Goal: Entertainment & Leisure: Consume media (video, audio)

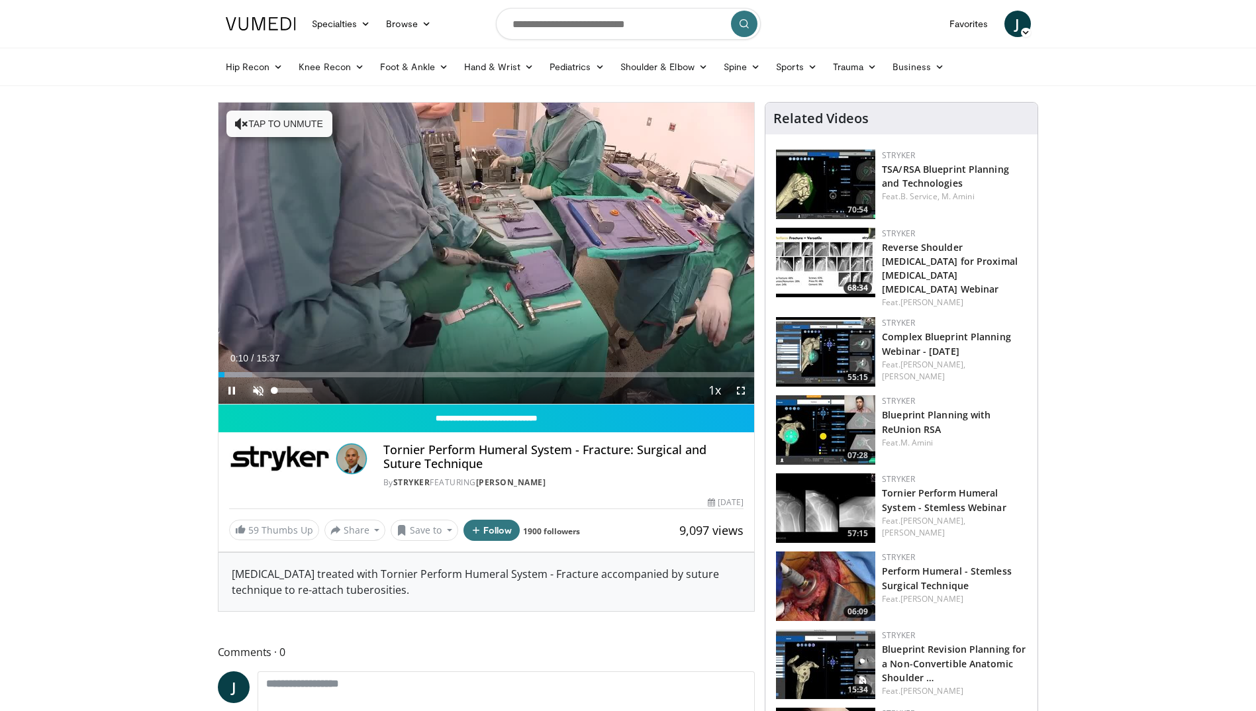
click at [259, 389] on span "Video Player" at bounding box center [258, 390] width 26 height 26
click at [742, 392] on span "Video Player" at bounding box center [741, 390] width 26 height 26
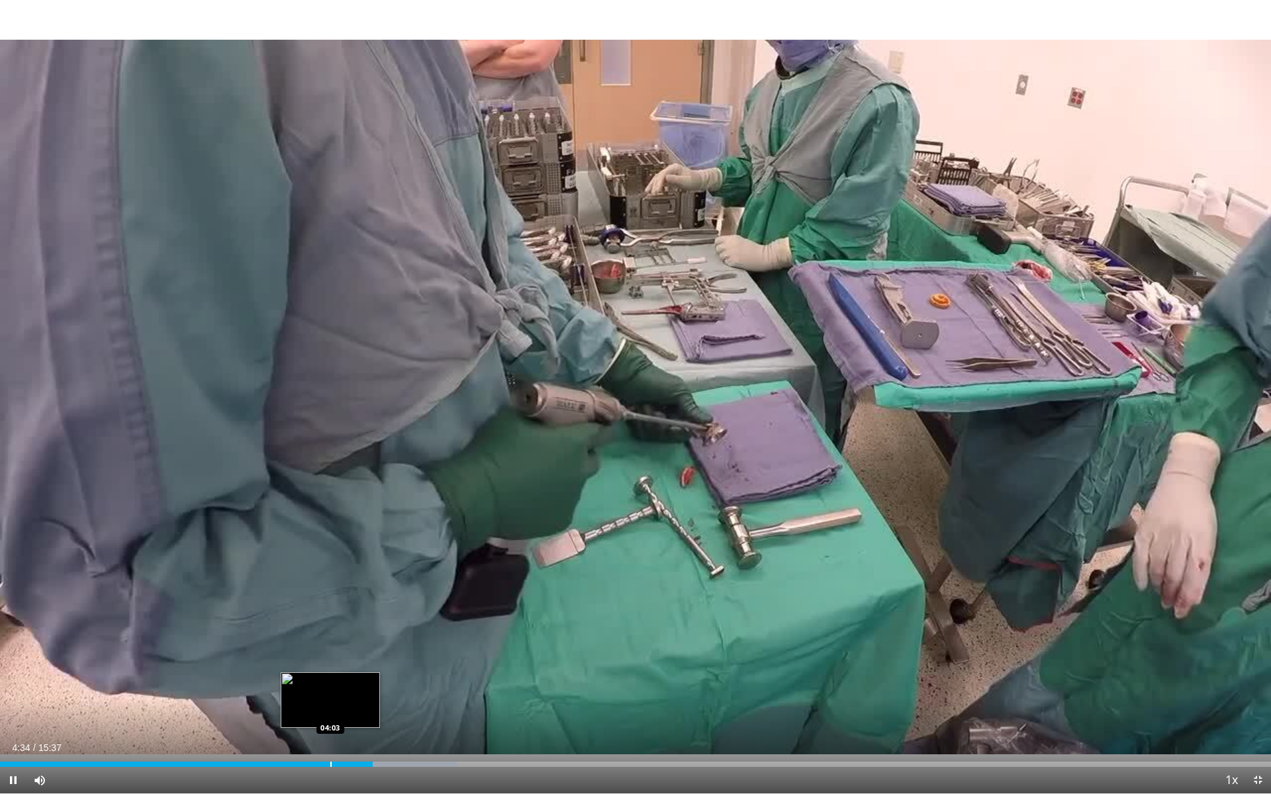
click at [330, 710] on div "Progress Bar" at bounding box center [330, 764] width 1 height 5
click at [291, 710] on div "03:34" at bounding box center [145, 764] width 291 height 5
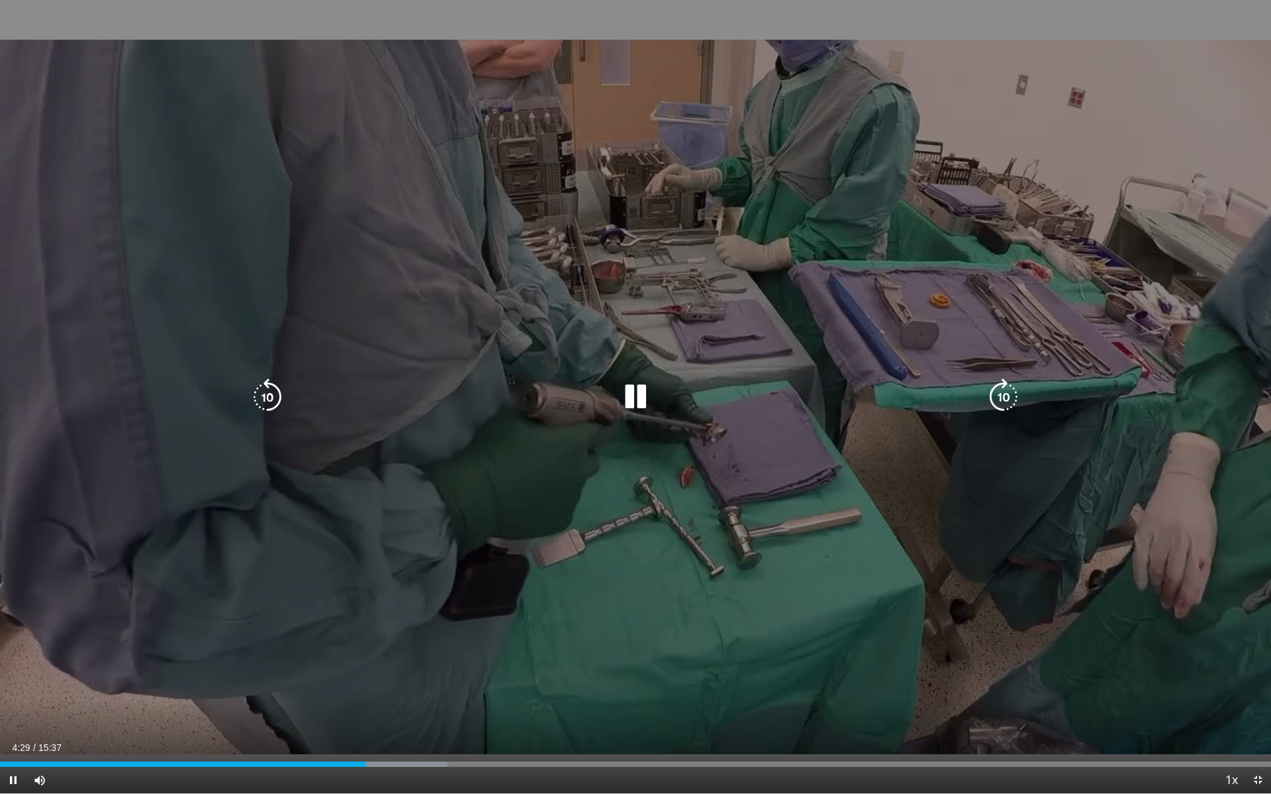
click at [639, 392] on icon "Video Player" at bounding box center [635, 397] width 37 height 37
click at [633, 397] on icon "Video Player" at bounding box center [635, 397] width 37 height 37
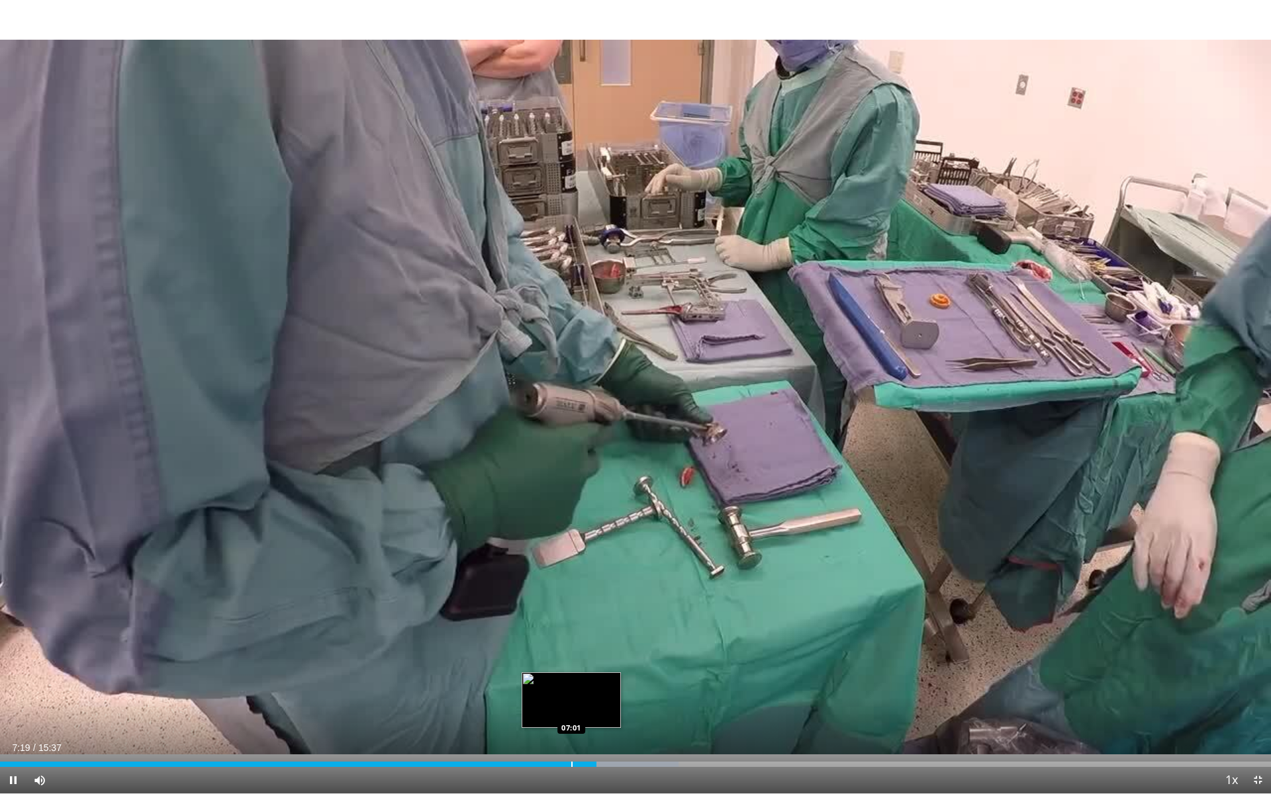
click at [571, 710] on div "Progress Bar" at bounding box center [571, 764] width 1 height 5
click at [553, 710] on div "Loaded : 53.37% 07:03 06:48" at bounding box center [635, 761] width 1271 height 13
click at [579, 710] on div "Loaded : 55.00% 07:06 07:07" at bounding box center [635, 764] width 1271 height 5
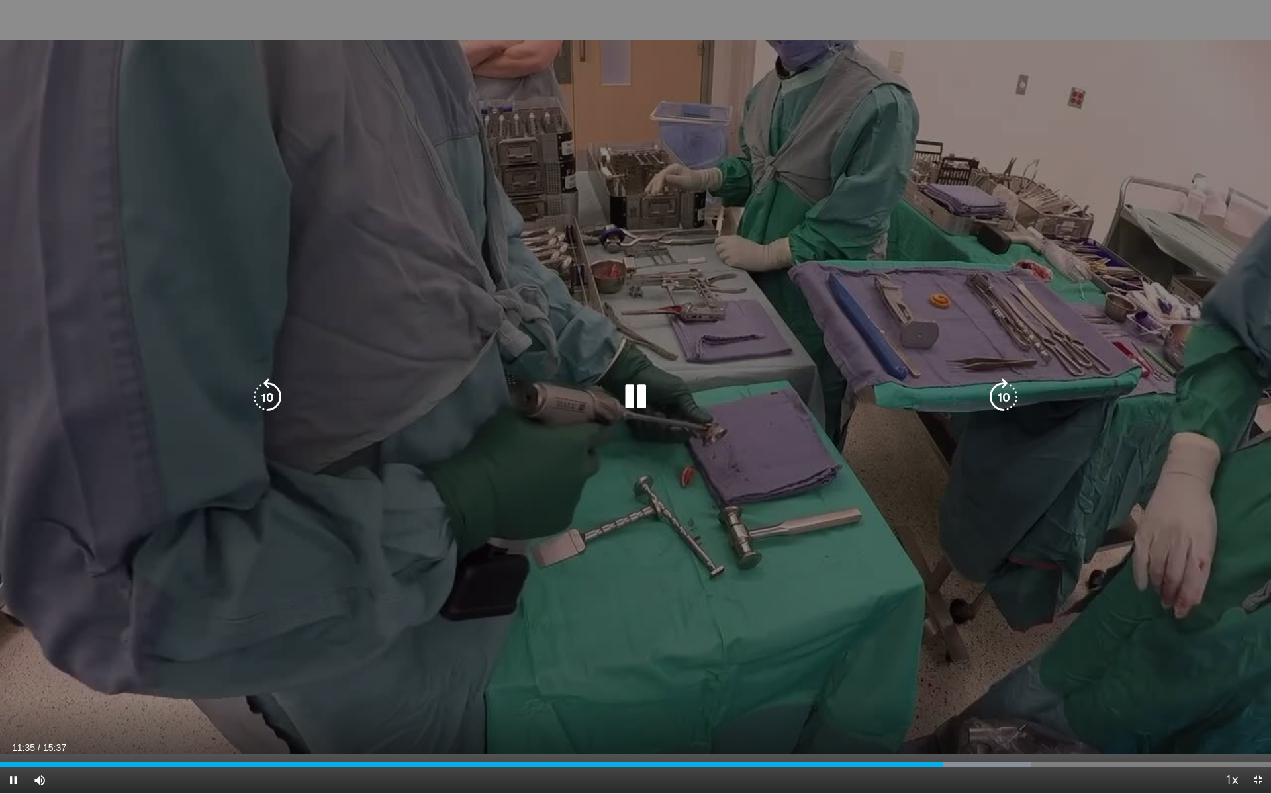
click at [632, 399] on icon "Video Player" at bounding box center [635, 397] width 37 height 37
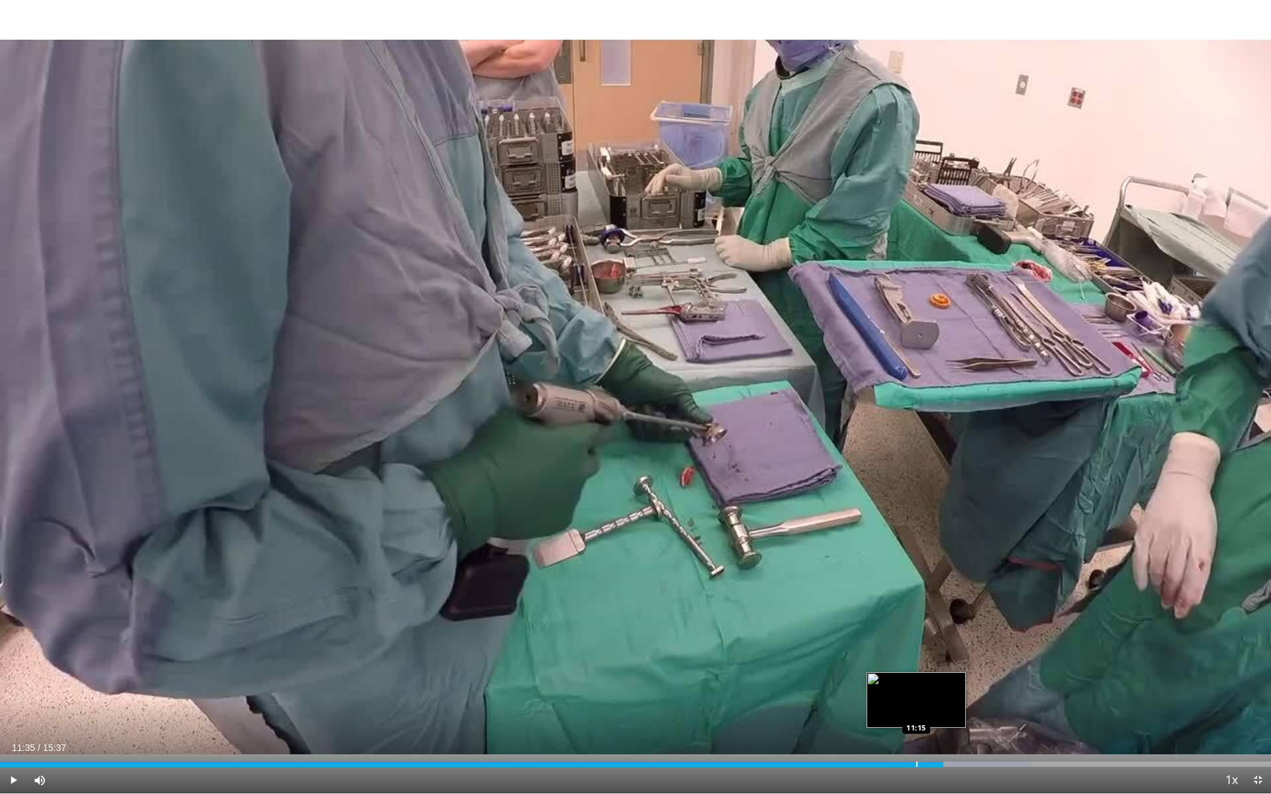
click at [917, 710] on div "Progress Bar" at bounding box center [916, 764] width 1 height 5
click at [890, 710] on div "Current Time 11:16 / Duration 15:37 Play Skip Backward Skip Forward Mute 100% L…" at bounding box center [635, 780] width 1271 height 26
click at [897, 710] on div "Progress Bar" at bounding box center [897, 764] width 1 height 5
click at [872, 710] on div "Current Time 11:01 / Duration 15:37 Play Skip Backward Skip Forward Mute 100% L…" at bounding box center [635, 780] width 1271 height 26
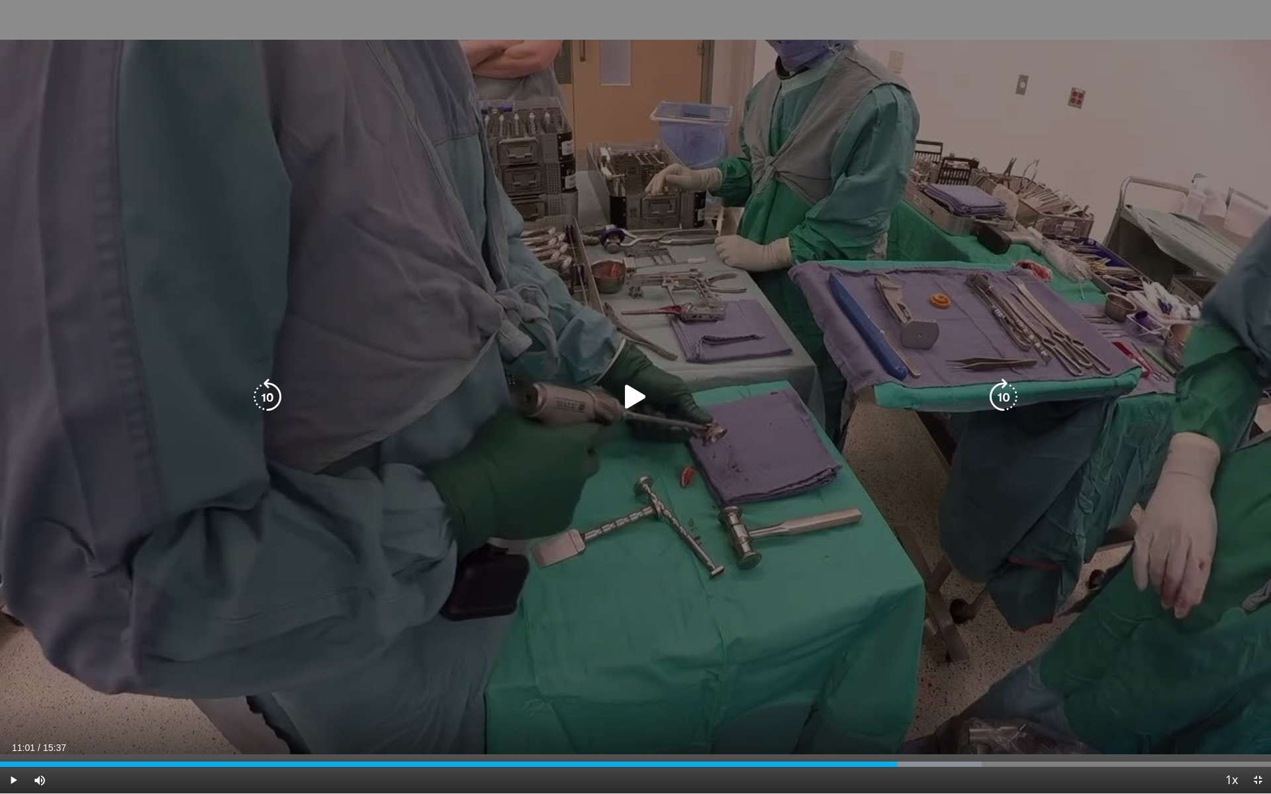
click at [626, 392] on icon "Video Player" at bounding box center [635, 397] width 37 height 37
click at [646, 396] on icon "Video Player" at bounding box center [635, 397] width 37 height 37
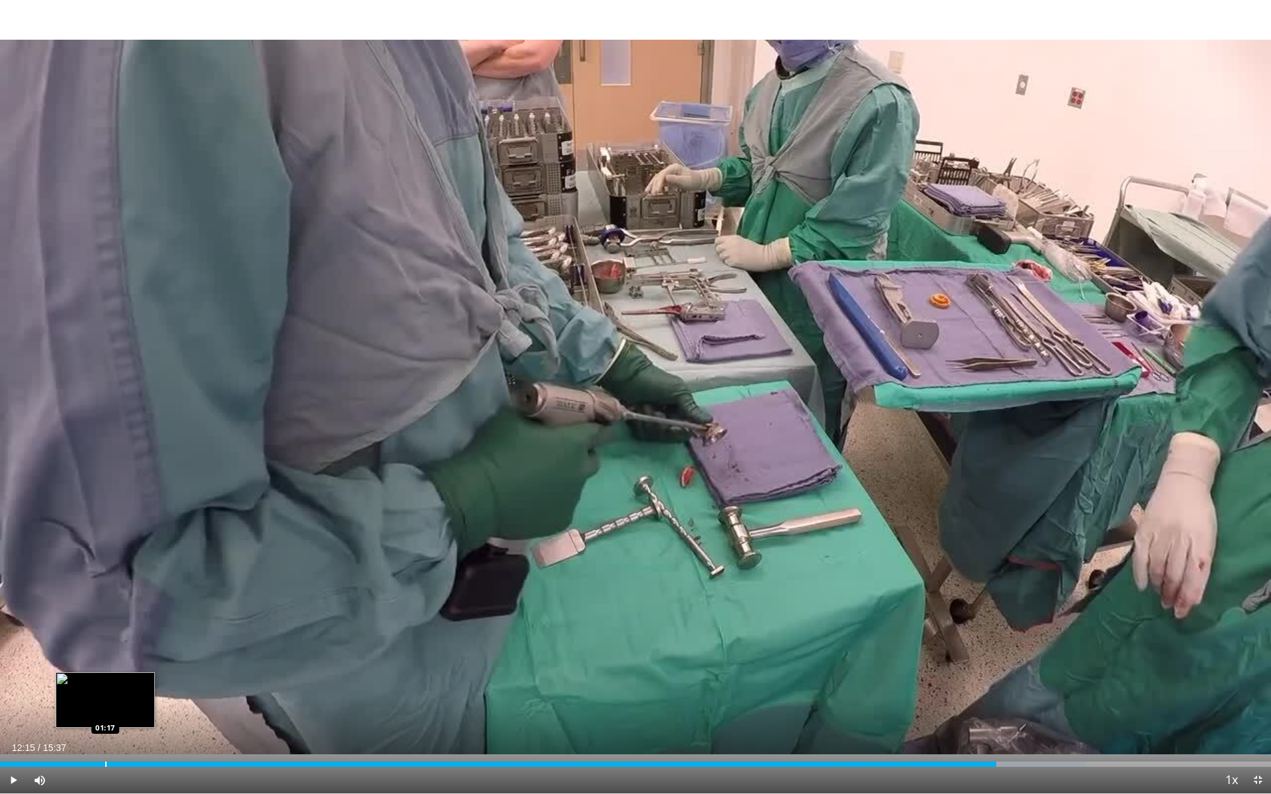
click at [105, 710] on div "12:15" at bounding box center [498, 764] width 996 height 5
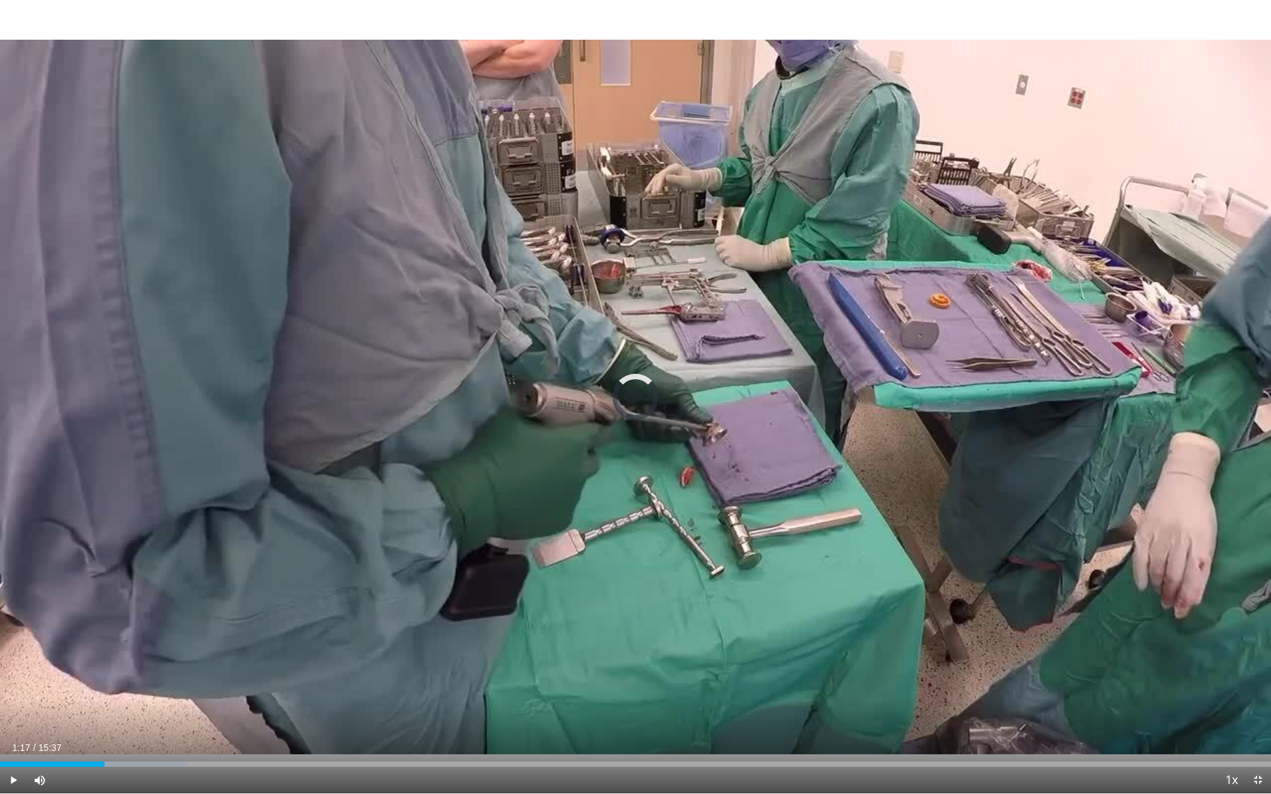
click at [72, 710] on div "Progress Bar" at bounding box center [72, 764] width 1 height 5
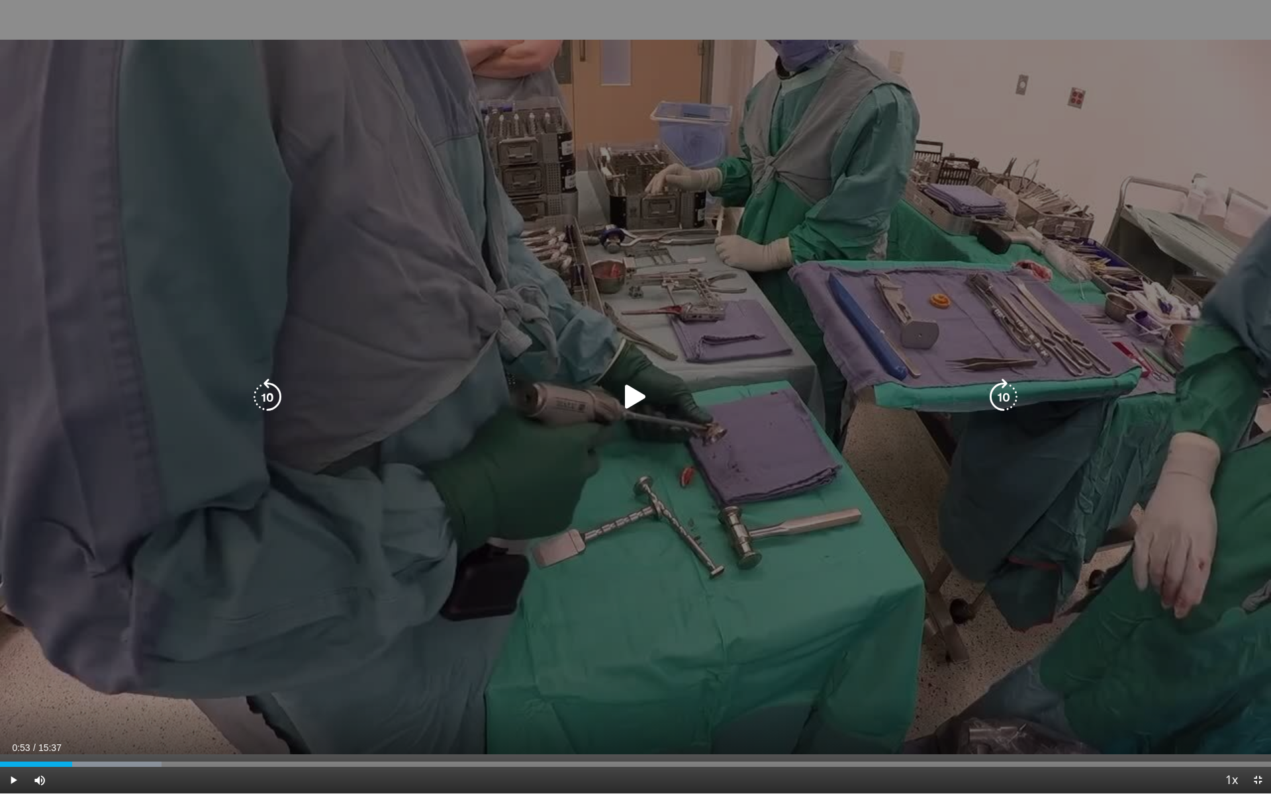
click at [630, 399] on icon "Video Player" at bounding box center [635, 397] width 37 height 37
click at [637, 399] on icon "Video Player" at bounding box center [635, 397] width 37 height 37
click at [635, 395] on icon "Video Player" at bounding box center [635, 397] width 37 height 37
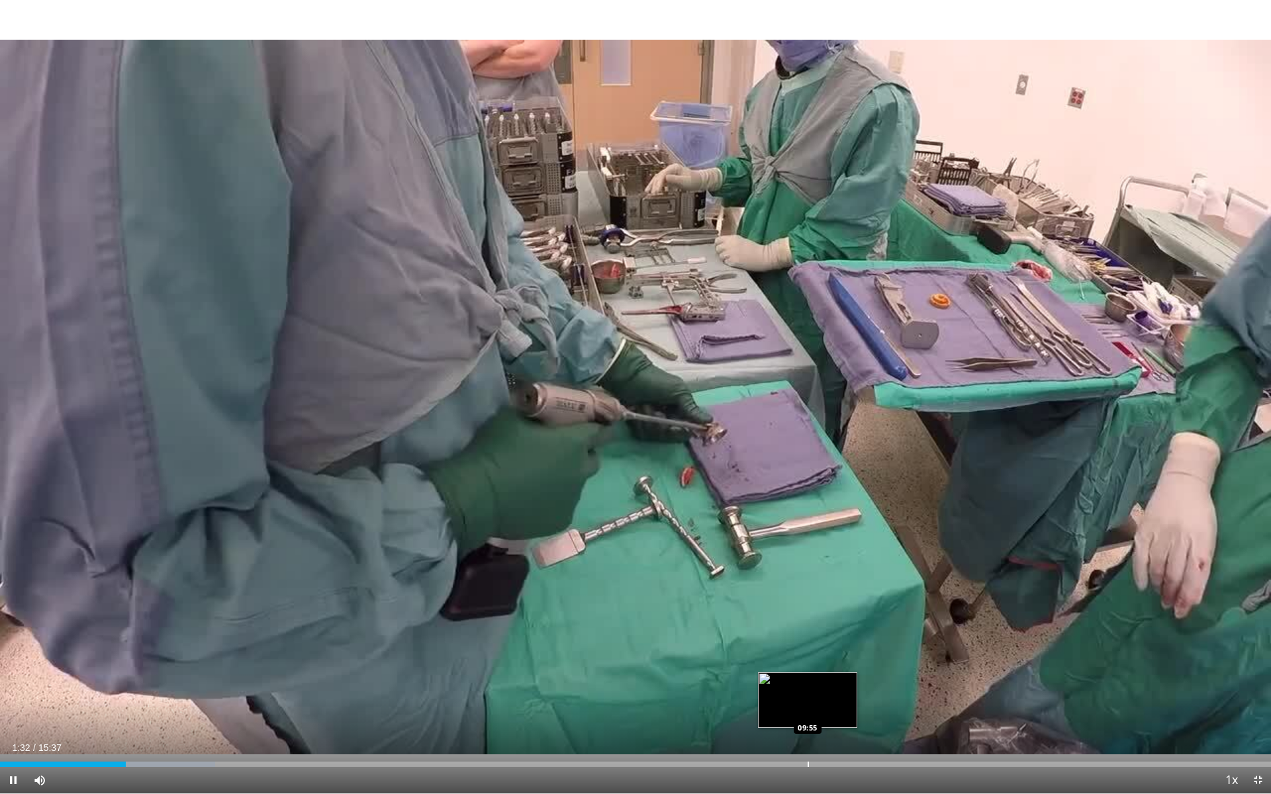
click at [808, 710] on div "Progress Bar" at bounding box center [808, 764] width 1 height 5
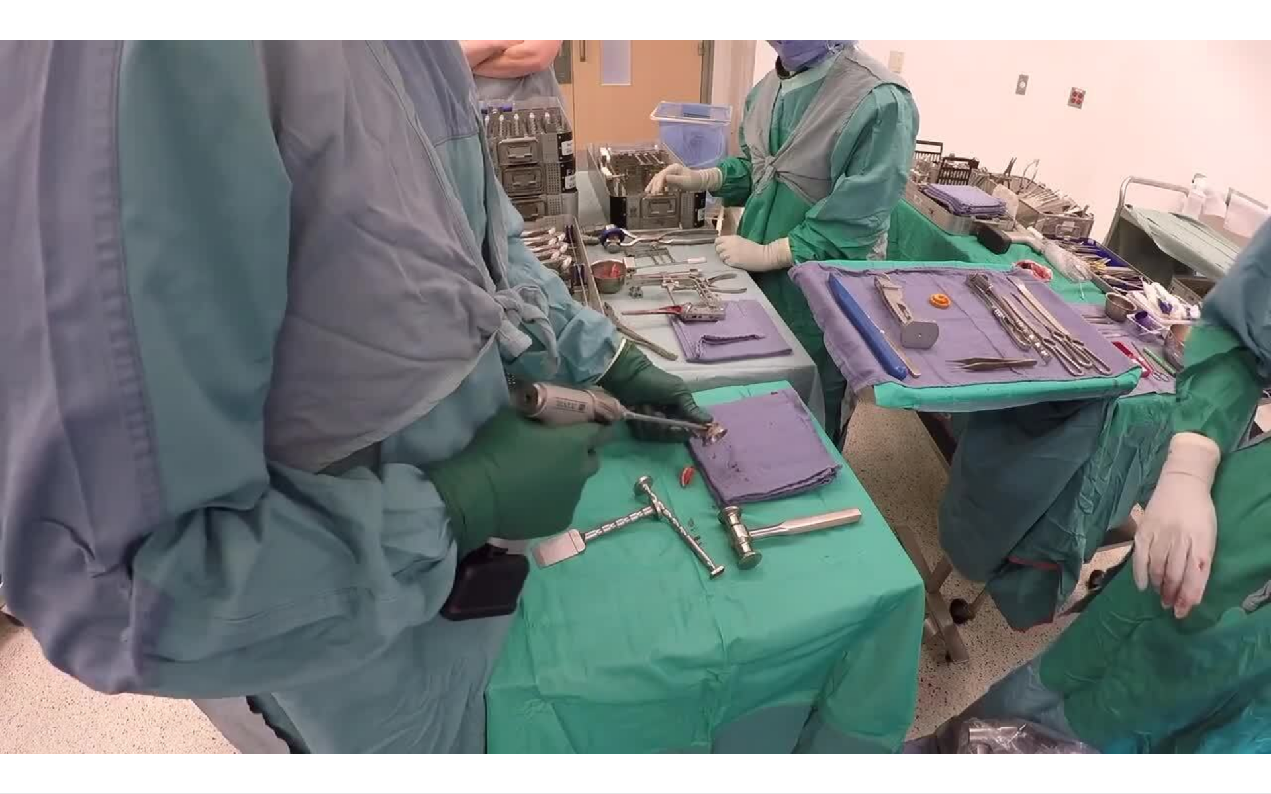
click at [845, 710] on div "10 seconds Tap to unmute" at bounding box center [635, 397] width 1271 height 794
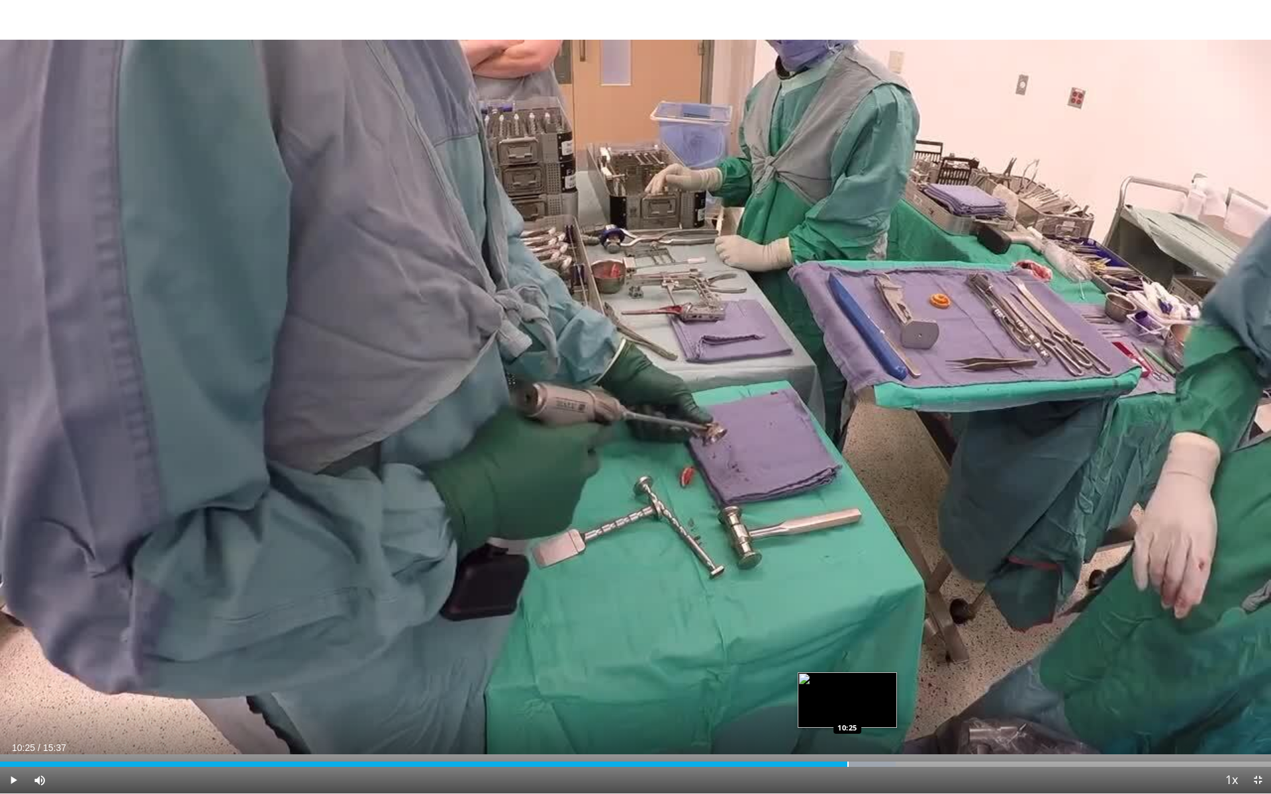
click at [847, 710] on div "Progress Bar" at bounding box center [847, 764] width 1 height 5
click at [880, 710] on div "Progress Bar" at bounding box center [880, 764] width 1 height 5
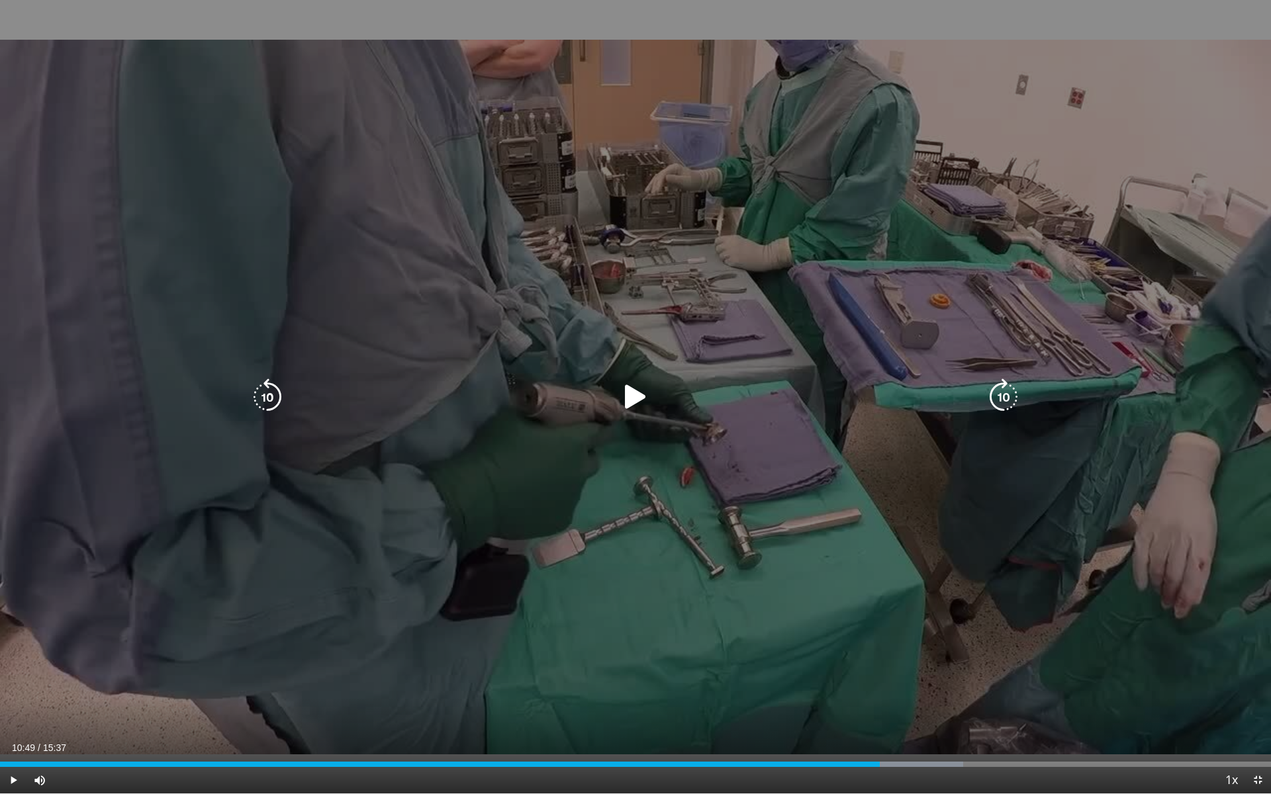
click at [633, 393] on icon "Video Player" at bounding box center [635, 397] width 37 height 37
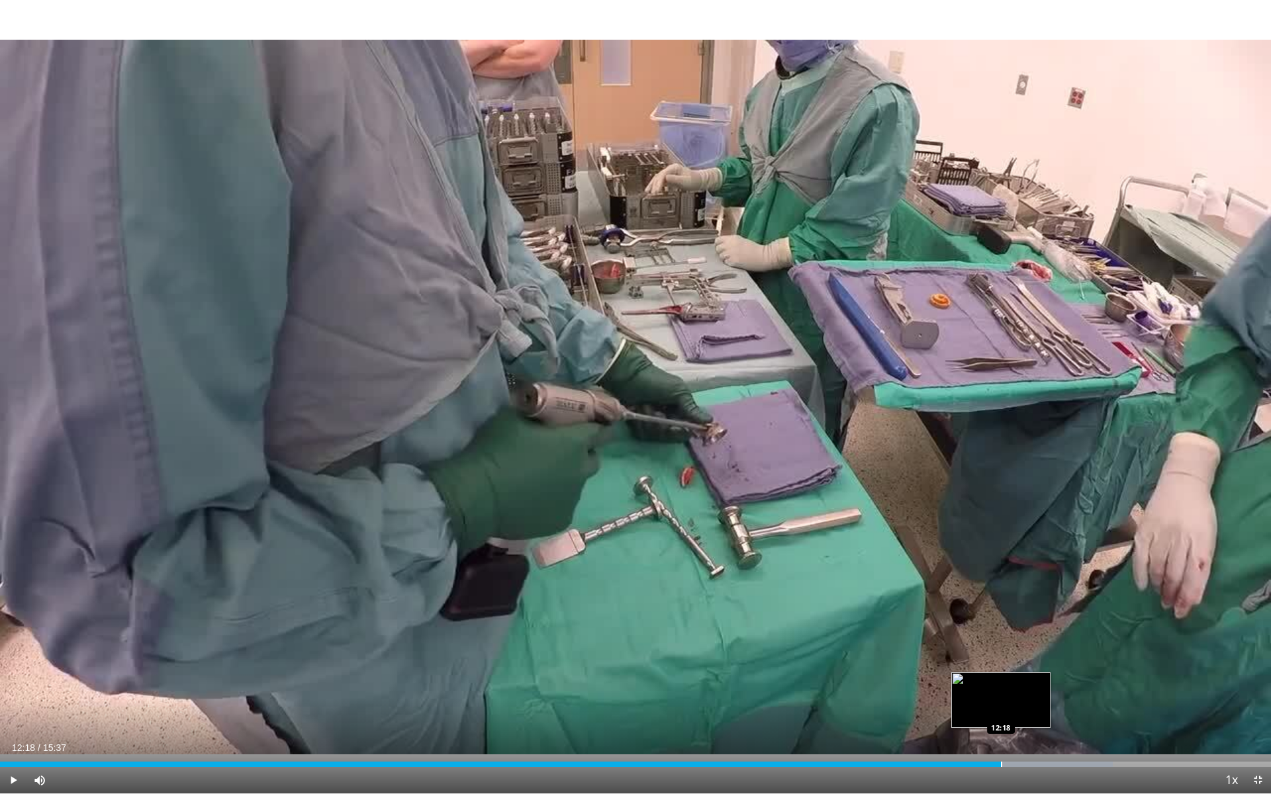
click at [1001, 710] on div "Progress Bar" at bounding box center [1001, 764] width 1 height 5
click at [977, 710] on div "Progress Bar" at bounding box center [976, 764] width 1 height 5
click at [990, 710] on div "Loaded : 86.46% 12:28 12:10" at bounding box center [635, 764] width 1271 height 5
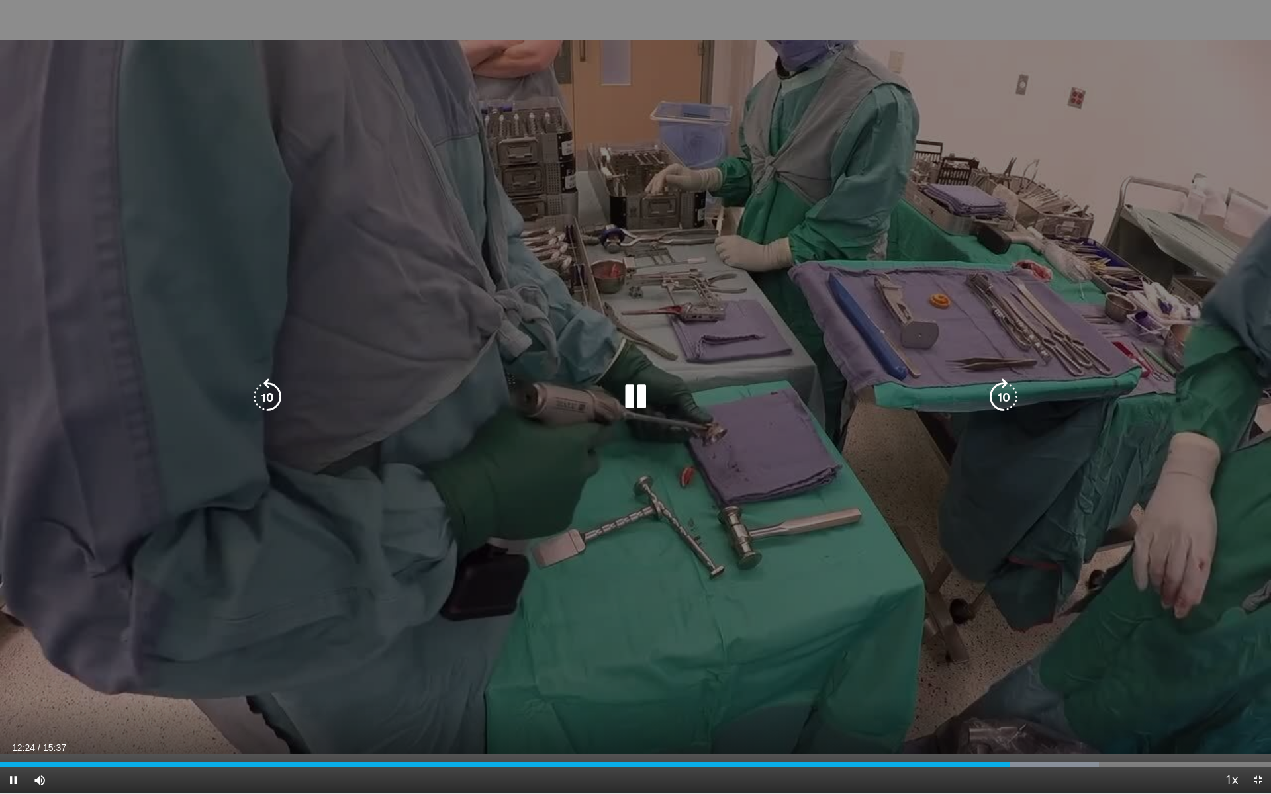
click at [634, 403] on icon "Video Player" at bounding box center [635, 397] width 37 height 37
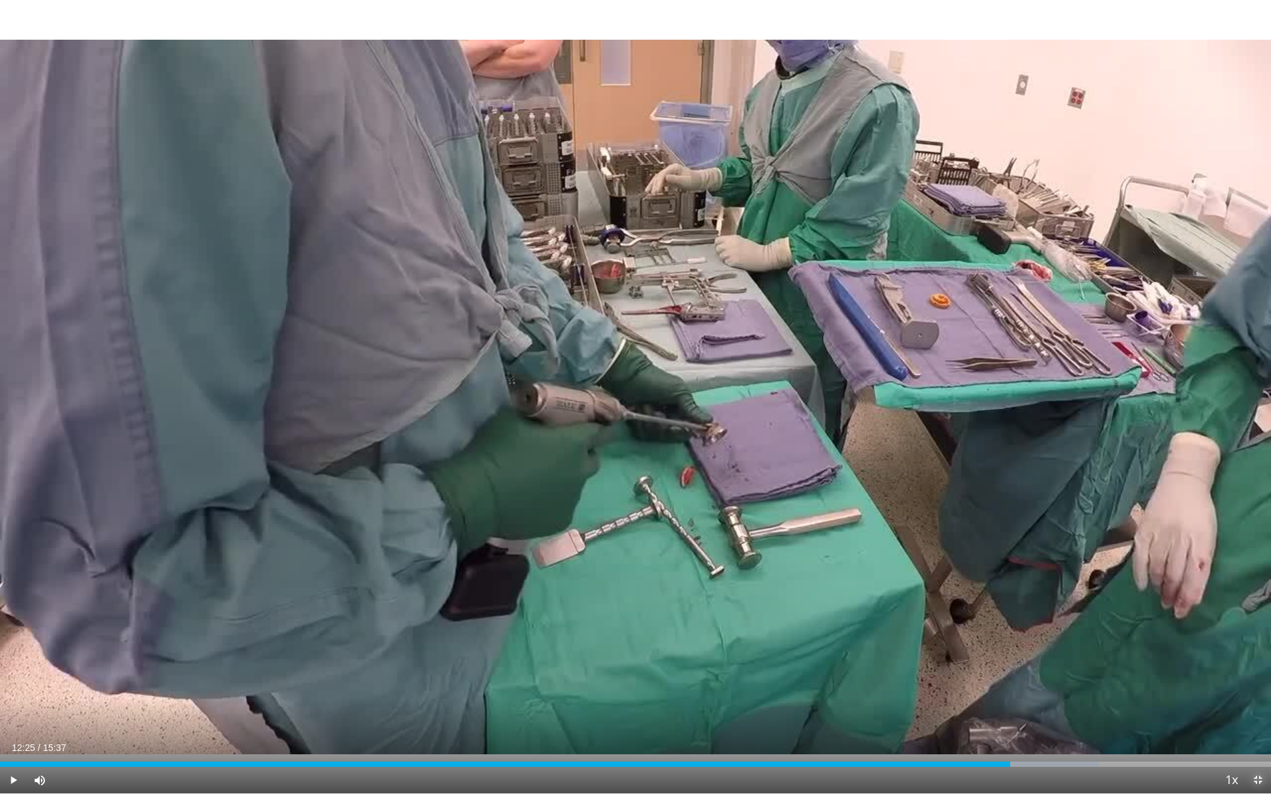
click at [1255, 710] on span "Video Player" at bounding box center [1258, 780] width 26 height 26
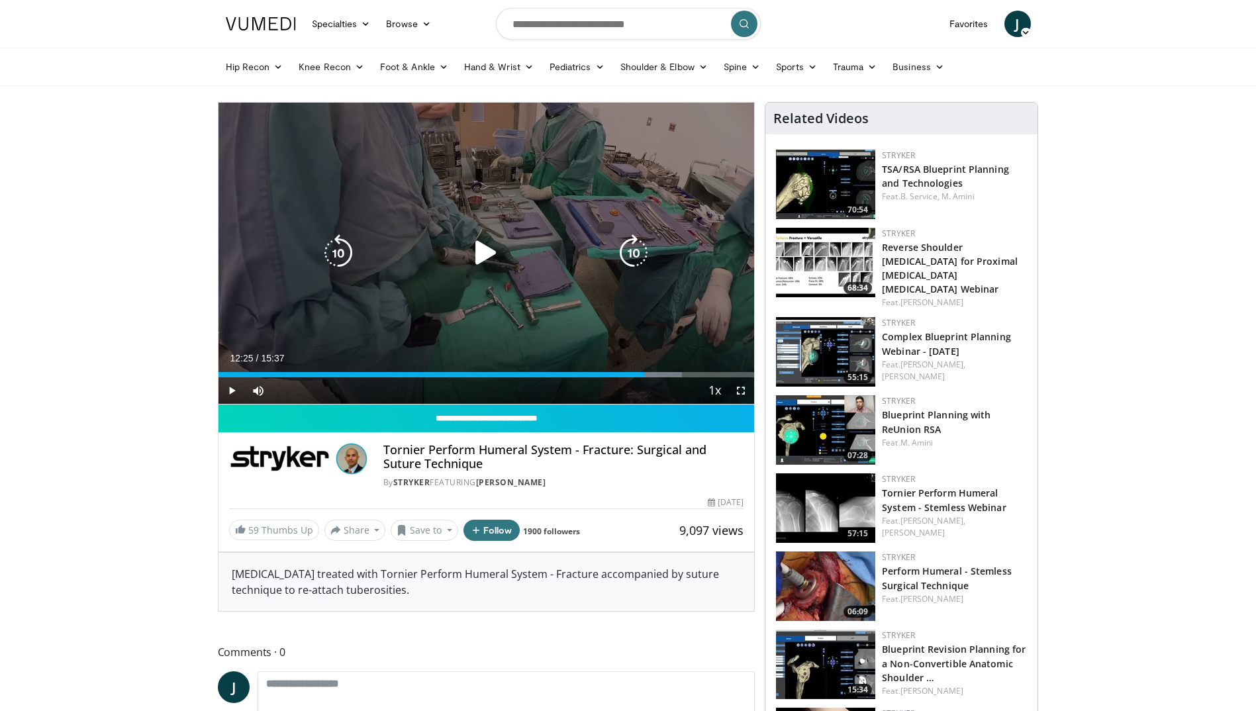
click at [473, 252] on icon "Video Player" at bounding box center [485, 252] width 37 height 37
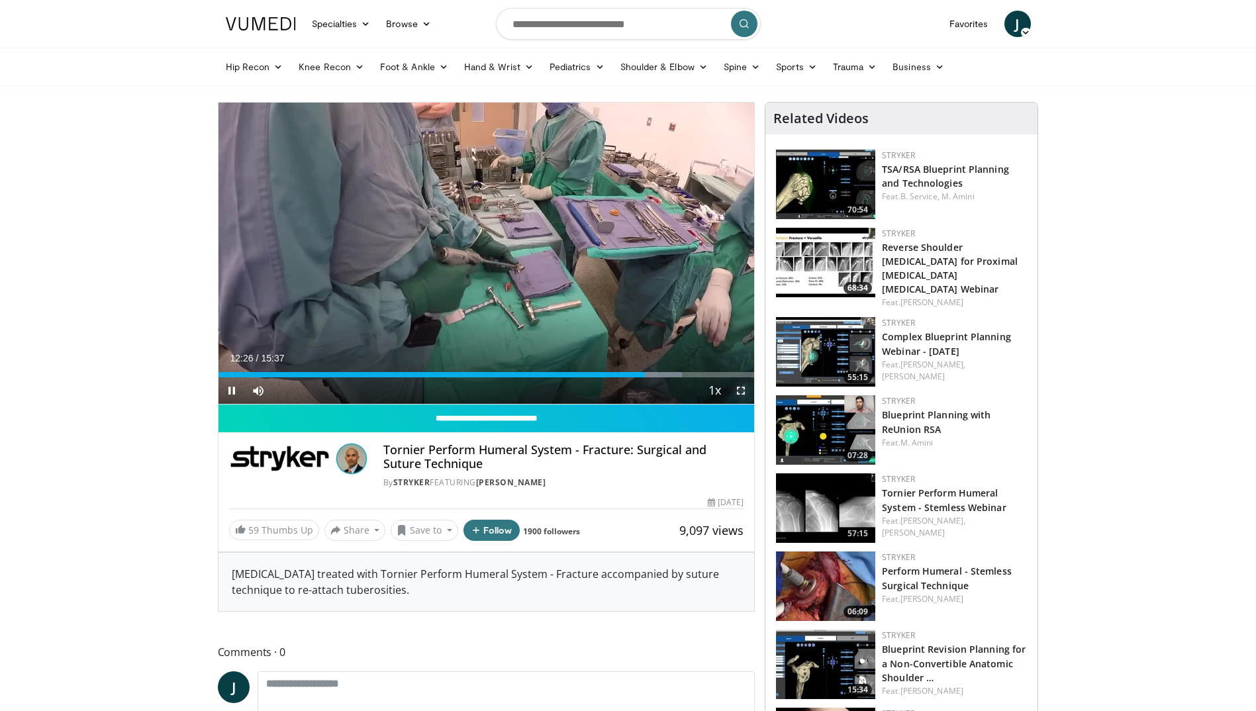
click at [745, 391] on span "Video Player" at bounding box center [741, 390] width 26 height 26
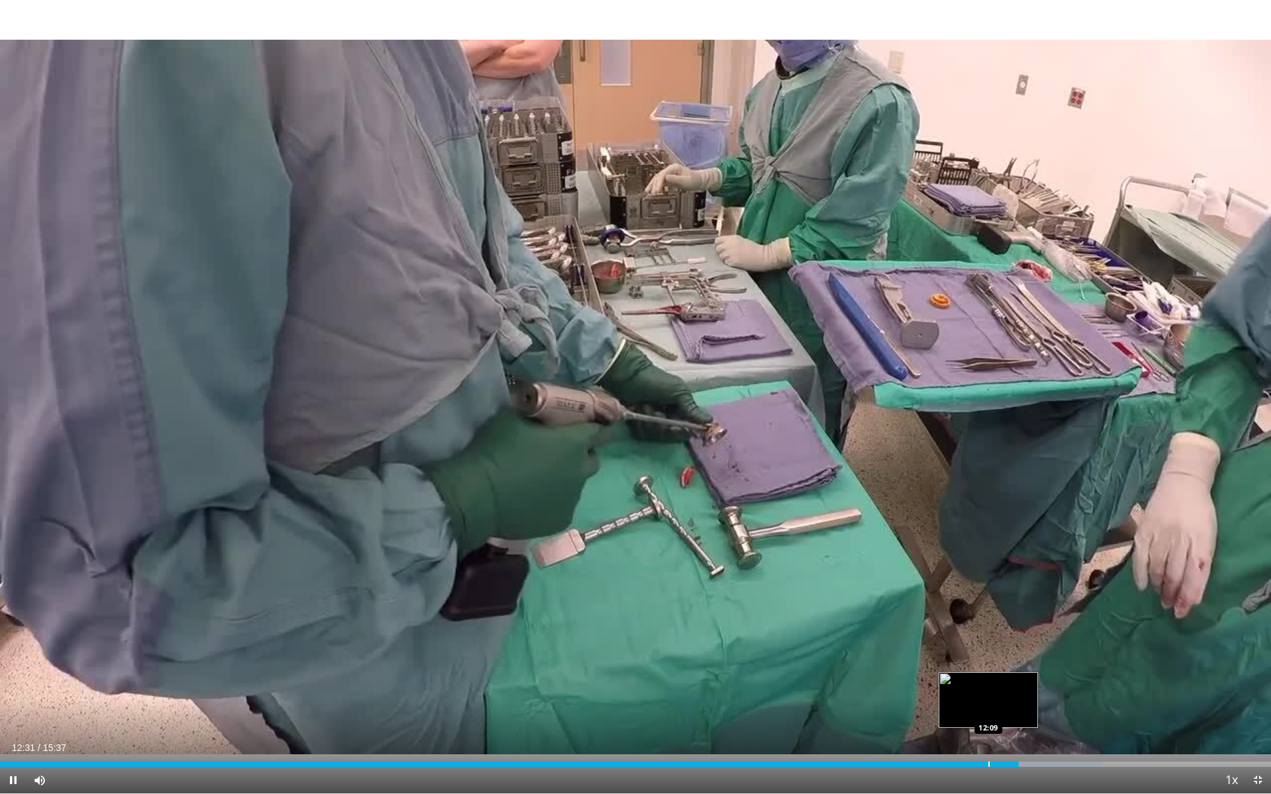
click at [988, 710] on div "Progress Bar" at bounding box center [988, 764] width 1 height 5
click at [980, 710] on div "Progress Bar" at bounding box center [980, 764] width 1 height 5
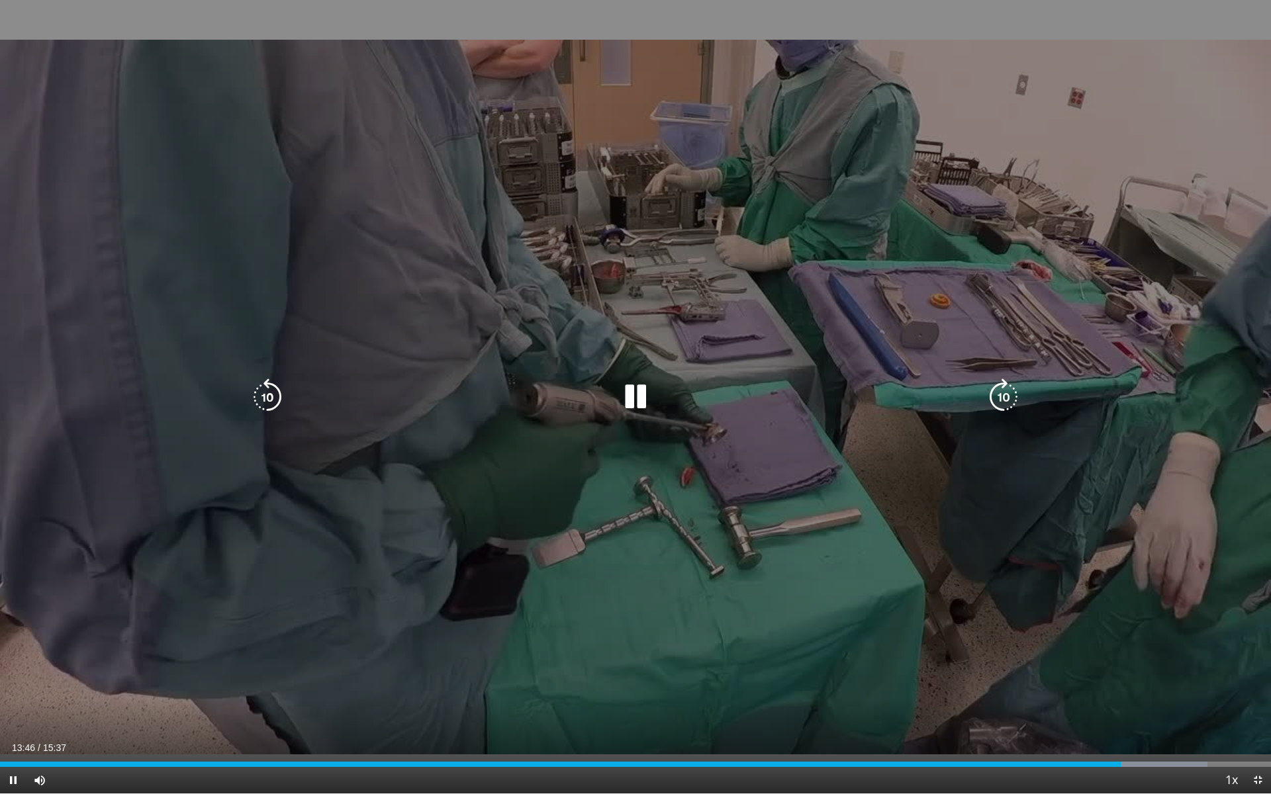
click at [643, 401] on icon "Video Player" at bounding box center [635, 397] width 37 height 37
click at [635, 387] on icon "Video Player" at bounding box center [635, 397] width 37 height 37
click at [636, 397] on icon "Video Player" at bounding box center [635, 397] width 37 height 37
click at [639, 396] on icon "Video Player" at bounding box center [635, 397] width 37 height 37
click at [632, 395] on icon "Video Player" at bounding box center [635, 397] width 37 height 37
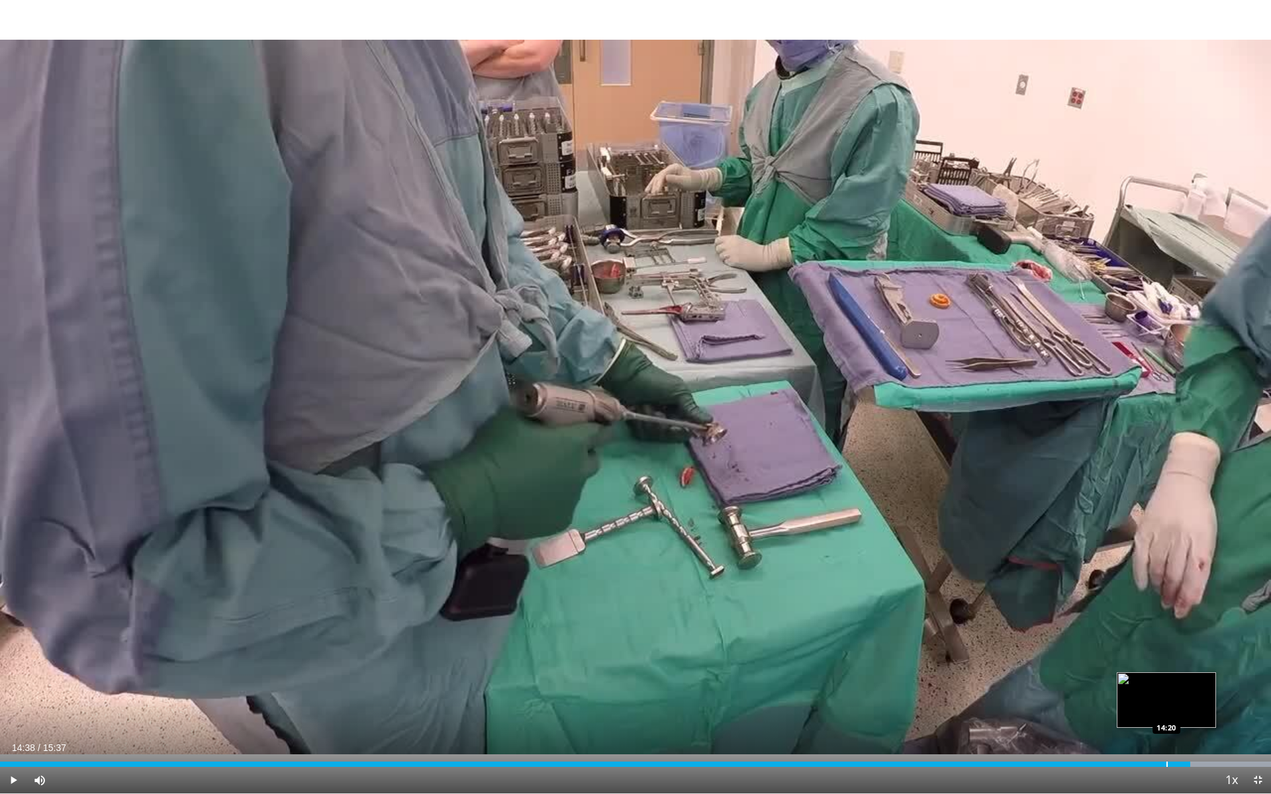
click at [1166, 710] on div "Progress Bar" at bounding box center [1166, 764] width 1 height 5
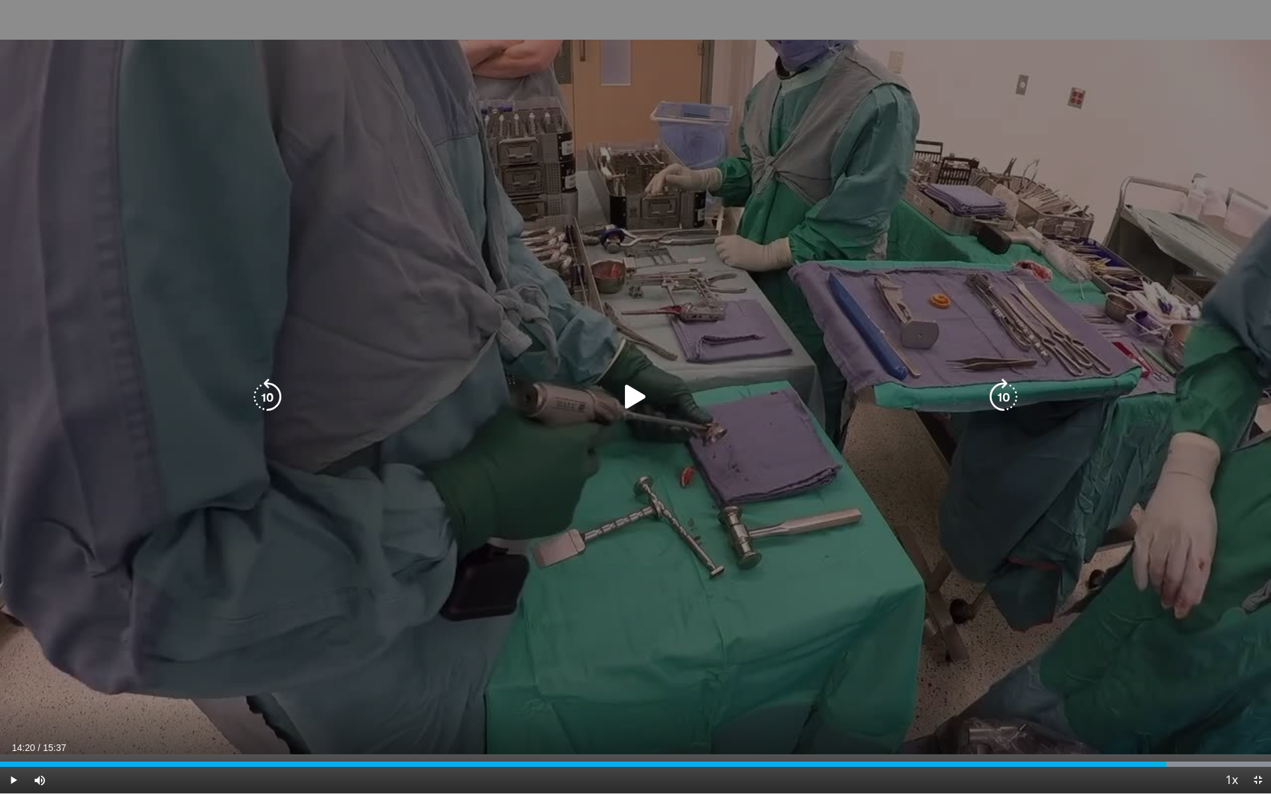
click at [632, 395] on icon "Video Player" at bounding box center [635, 397] width 37 height 37
click at [636, 395] on icon "Video Player" at bounding box center [635, 397] width 37 height 37
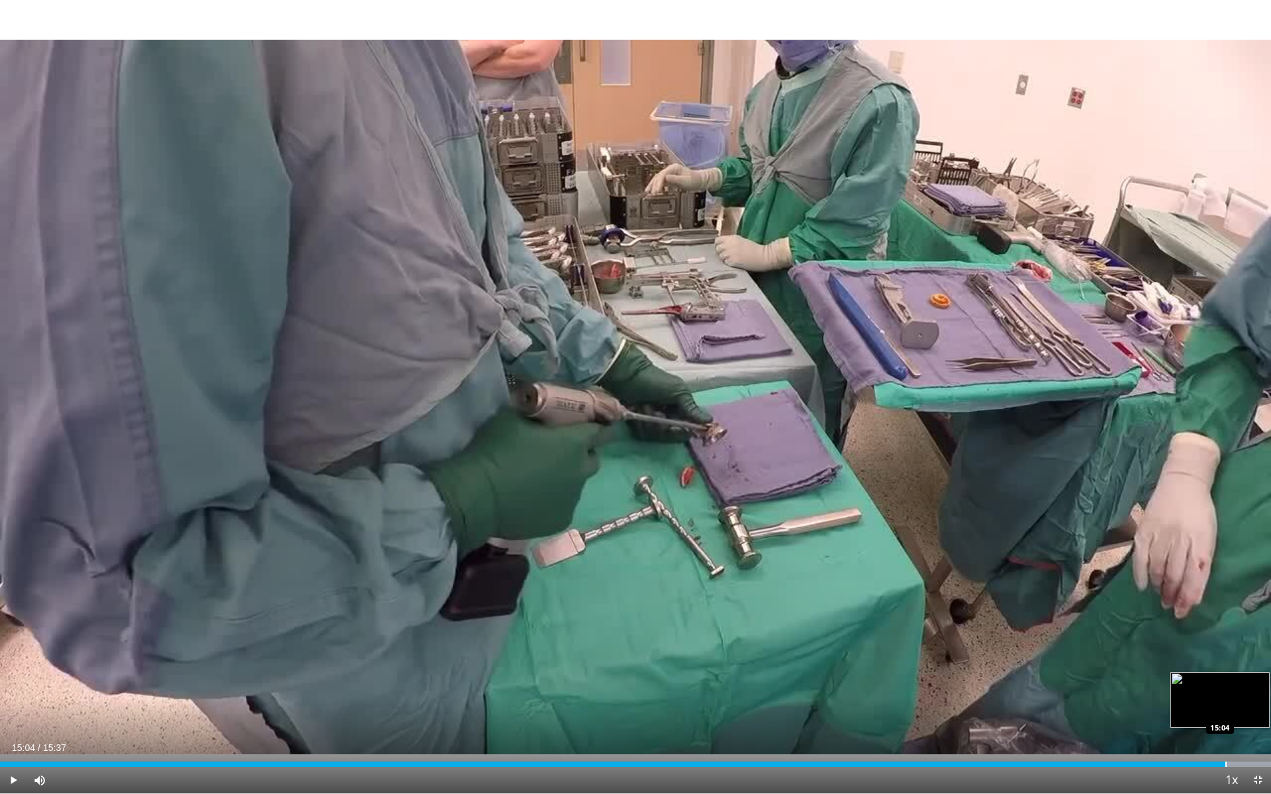
click at [1225, 710] on div "Progress Bar" at bounding box center [1225, 764] width 1 height 5
click at [1205, 710] on div "Progress Bar" at bounding box center [1205, 764] width 1 height 5
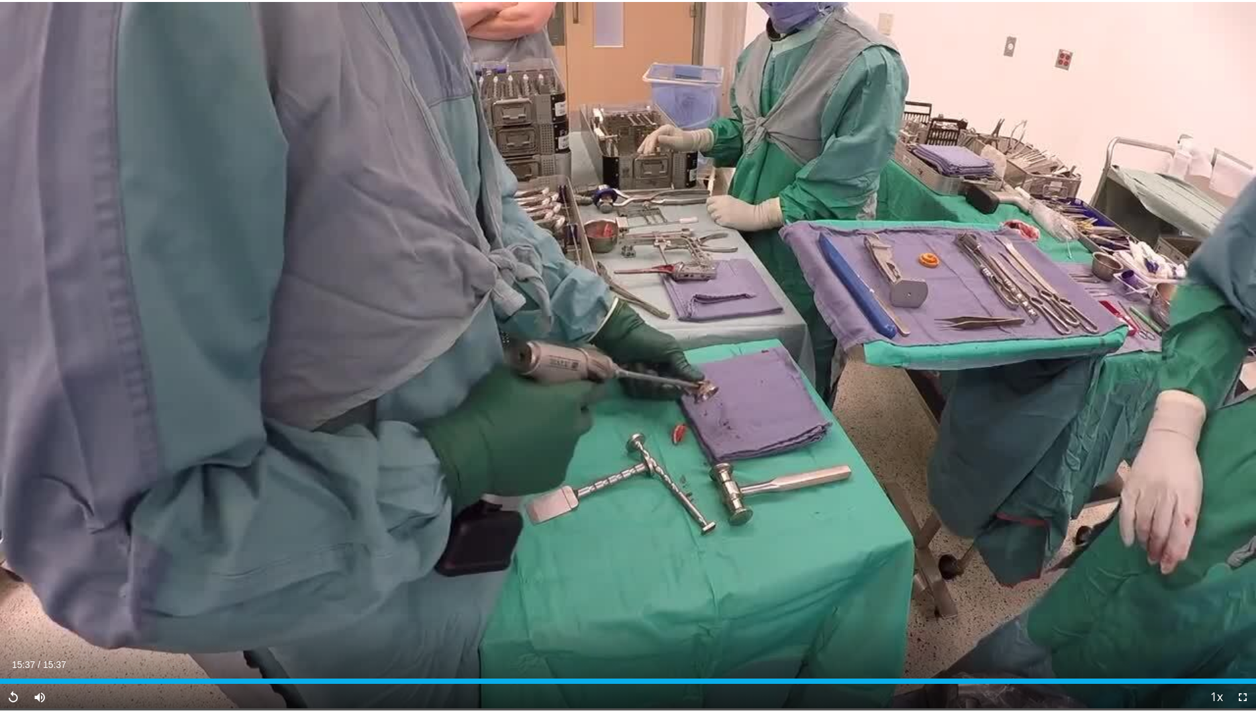
scroll to position [199, 0]
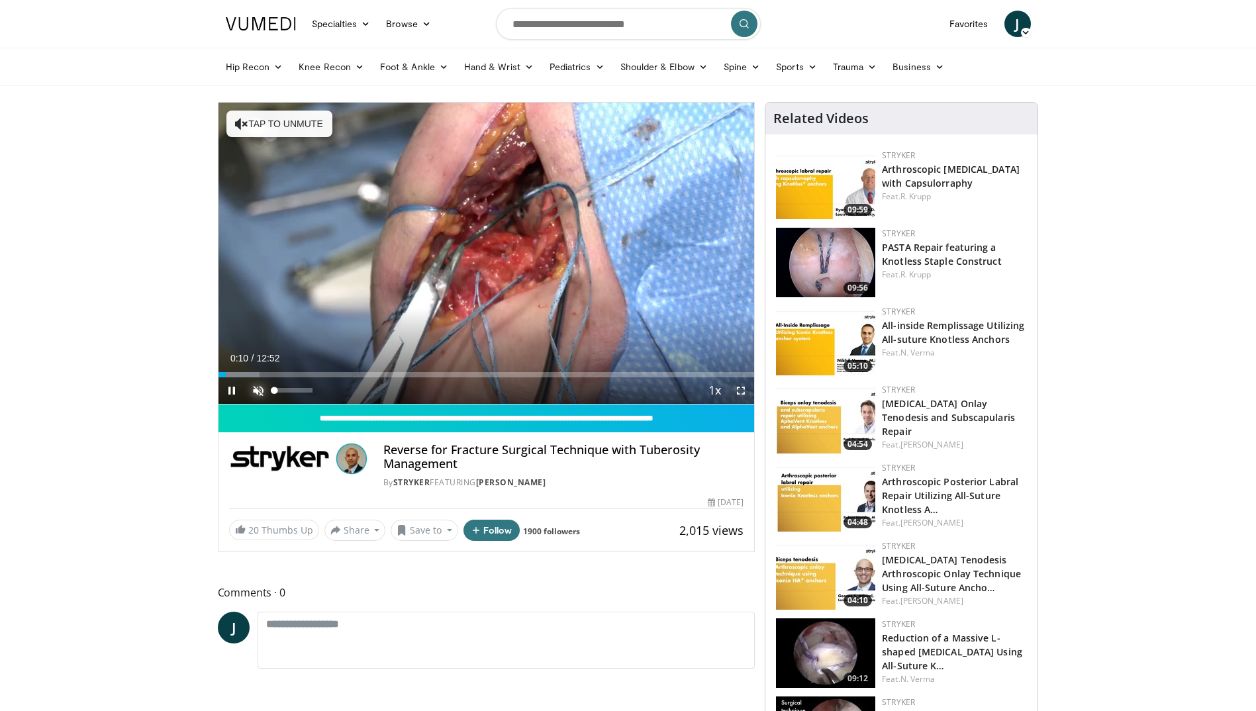
click at [252, 389] on span "Video Player" at bounding box center [258, 390] width 26 height 26
click at [743, 391] on span "Video Player" at bounding box center [741, 390] width 26 height 26
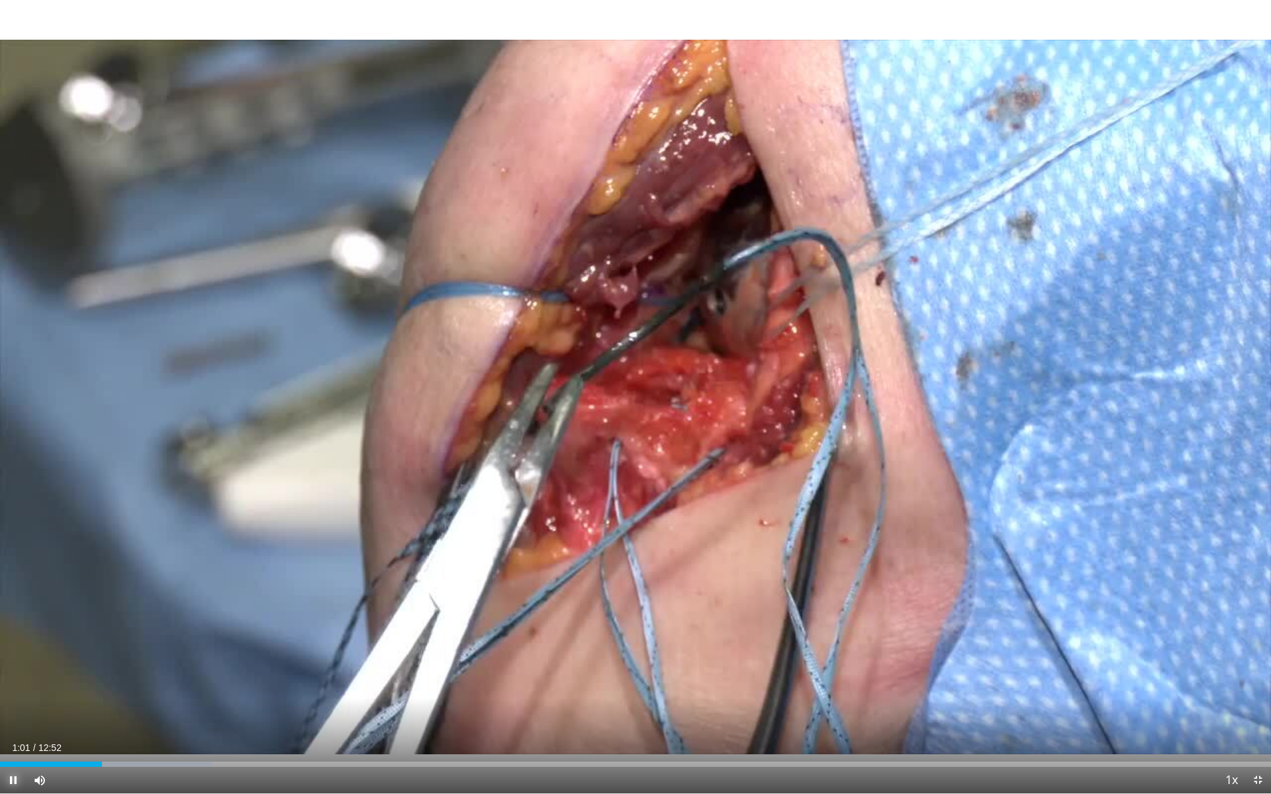
click at [13, 710] on span "Video Player" at bounding box center [13, 780] width 26 height 26
click at [7, 710] on span "Video Player" at bounding box center [13, 780] width 26 height 26
click at [228, 710] on div "Progress Bar" at bounding box center [228, 764] width 1 height 5
click at [214, 710] on div "Progress Bar" at bounding box center [214, 764] width 1 height 5
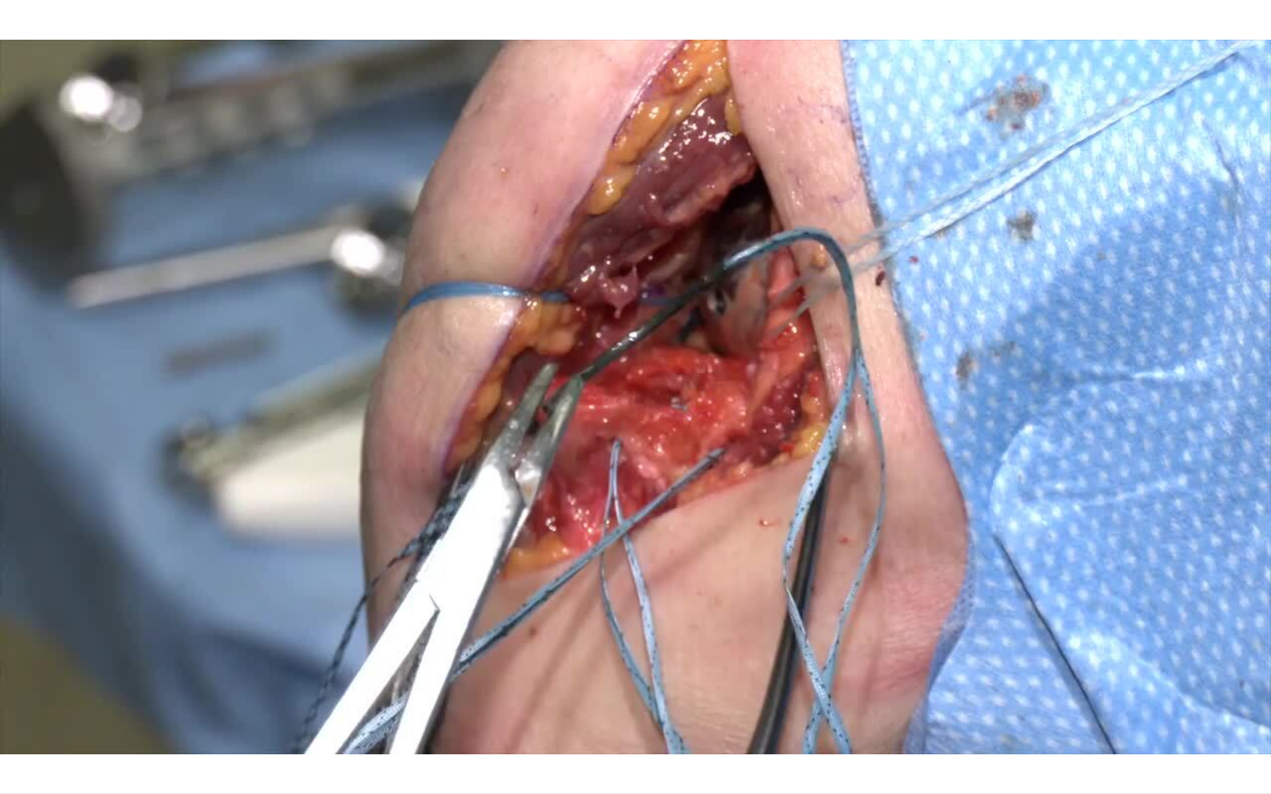
click at [222, 710] on video-js "**********" at bounding box center [635, 397] width 1271 height 794
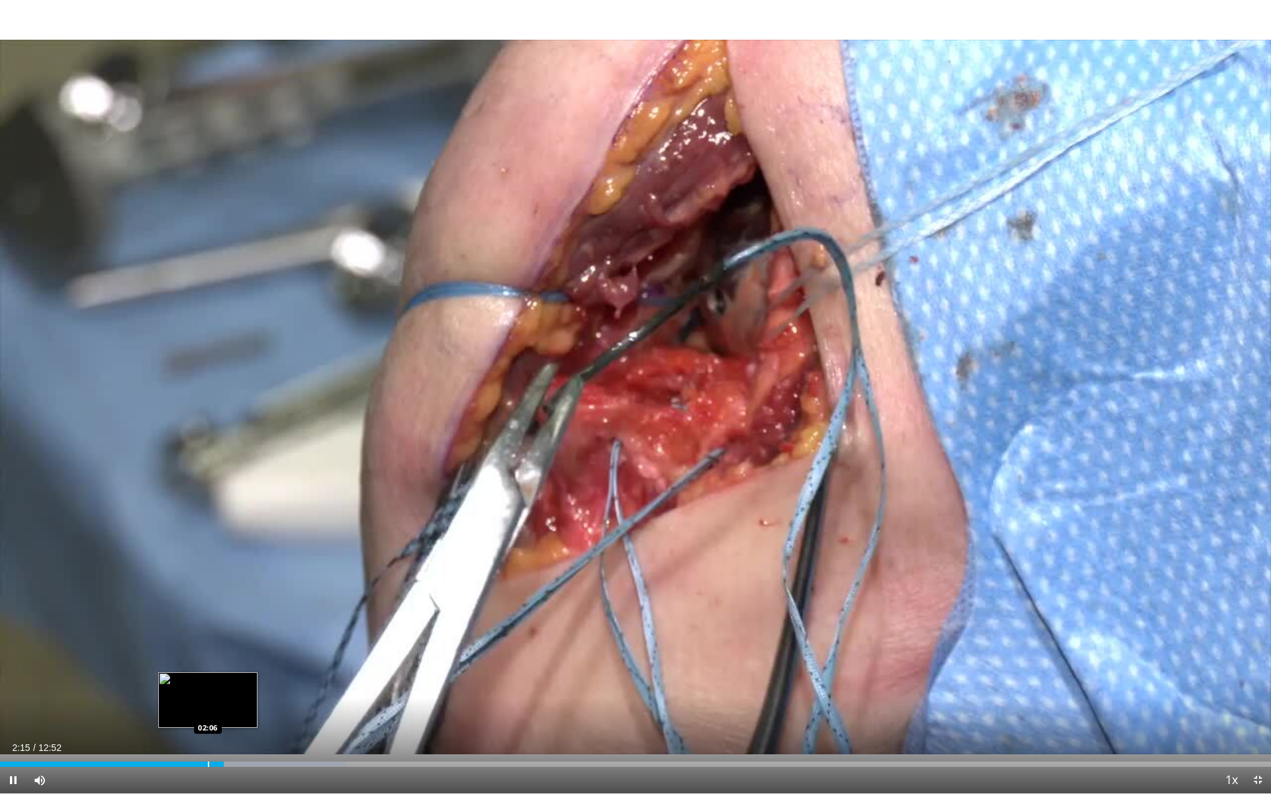
click at [208, 710] on div "Progress Bar" at bounding box center [208, 764] width 1 height 5
click at [220, 710] on div "Progress Bar" at bounding box center [219, 764] width 1 height 5
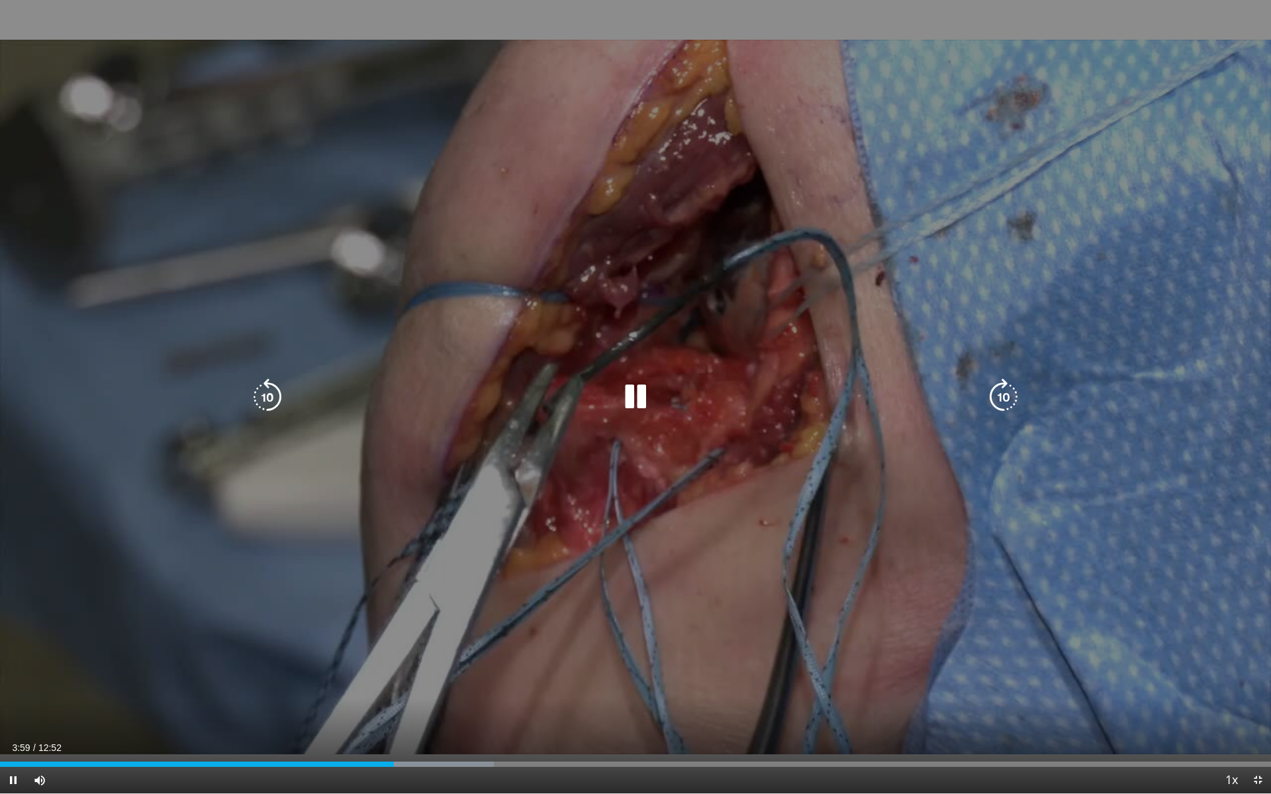
click at [630, 407] on icon "Video Player" at bounding box center [635, 397] width 37 height 37
